Goal: Find specific page/section: Find specific page/section

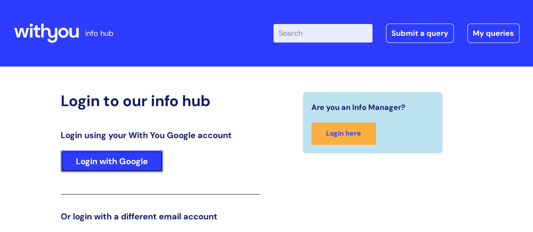
click at [94, 159] on link "Login with Google" at bounding box center [112, 161] width 102 height 22
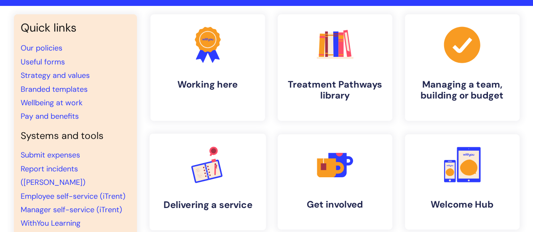
scroll to position [84, 0]
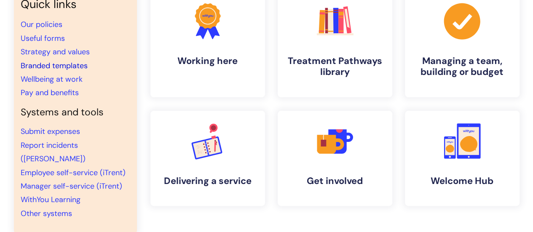
click at [74, 62] on link "Branded templates" at bounding box center [54, 66] width 67 height 10
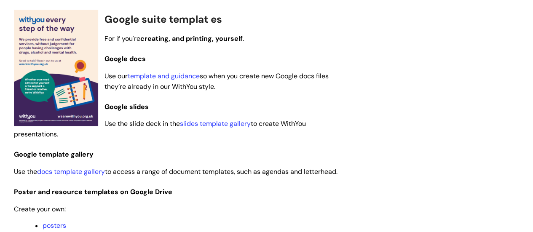
scroll to position [506, 0]
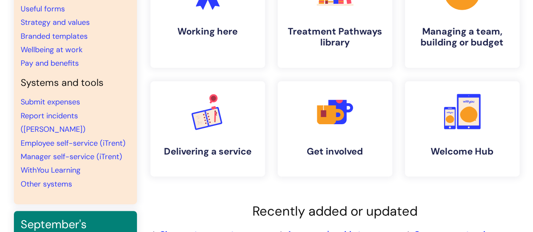
scroll to position [127, 0]
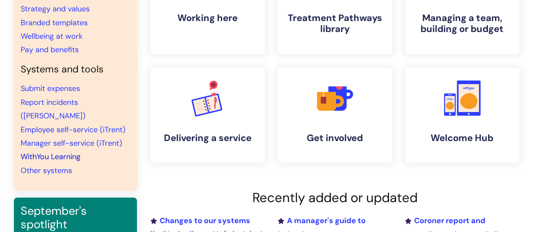
click at [74, 152] on link "WithYou Learning" at bounding box center [51, 157] width 60 height 10
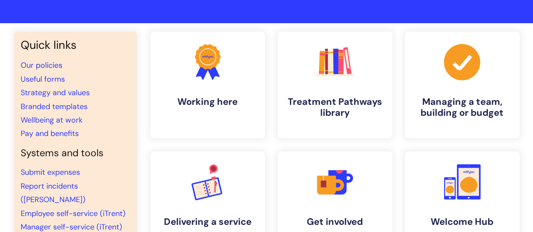
scroll to position [0, 0]
